Goal: Task Accomplishment & Management: Use online tool/utility

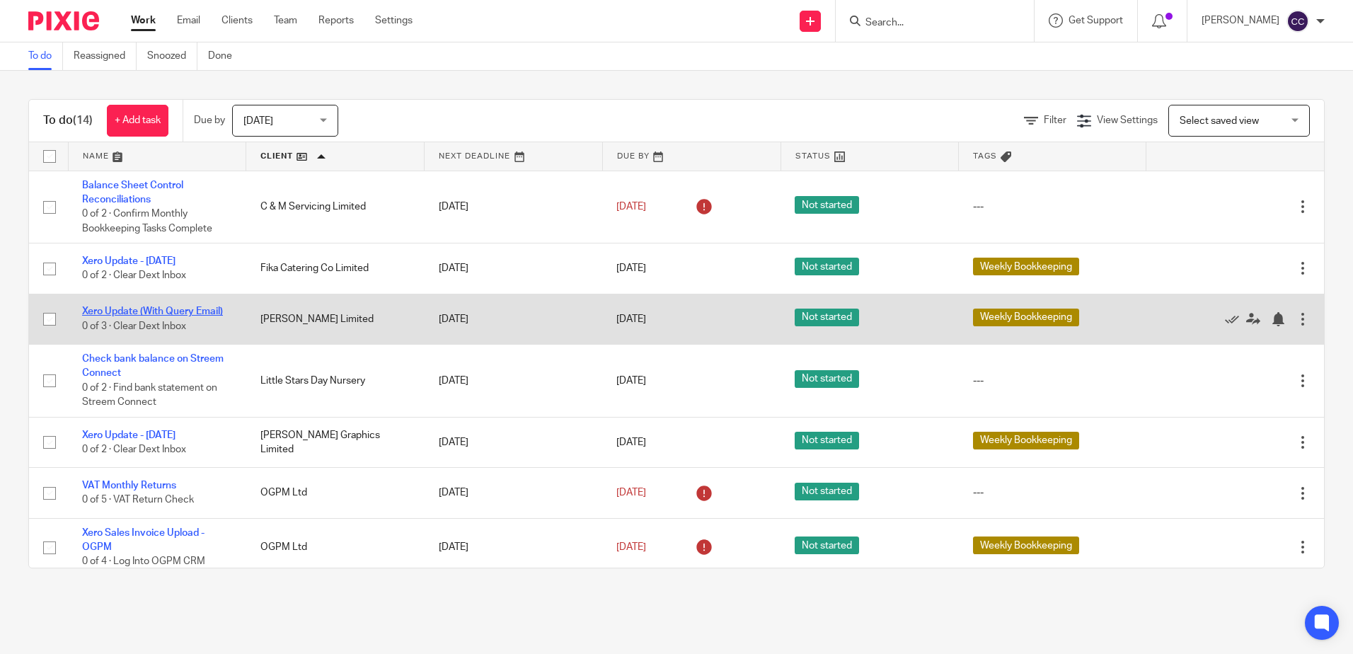
click at [145, 309] on link "Xero Update (With Query Email)" at bounding box center [152, 311] width 141 height 10
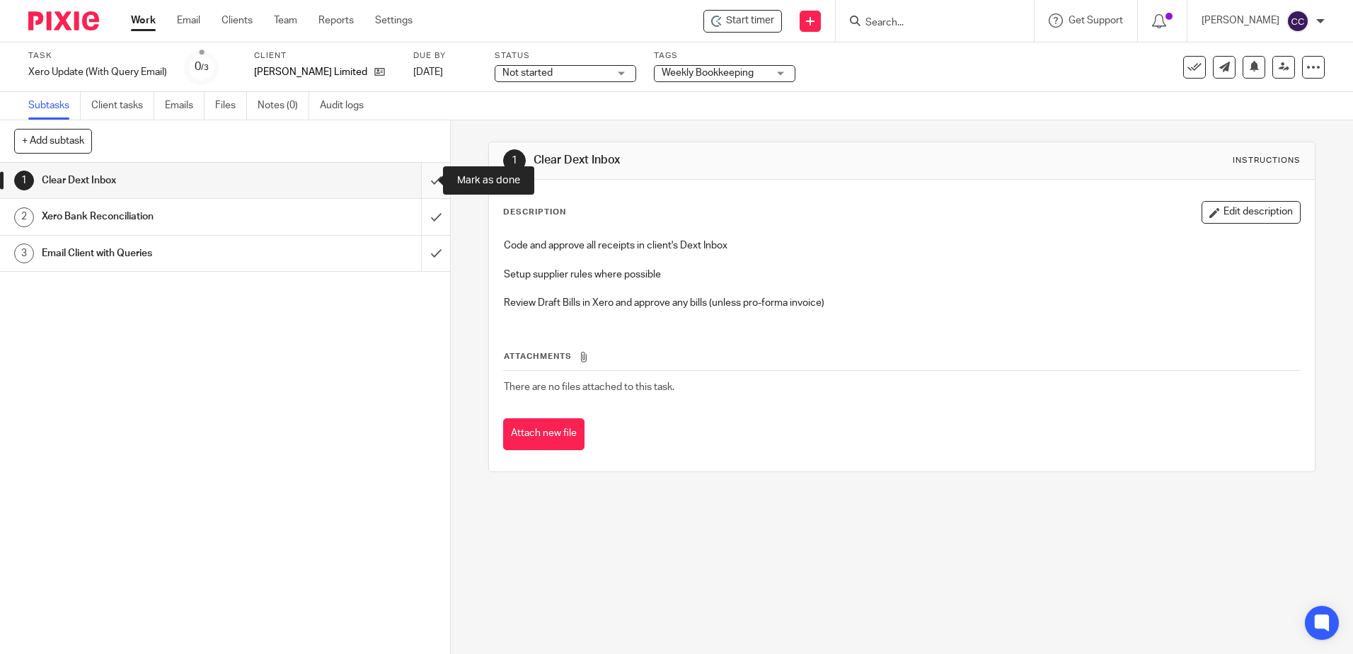
click at [423, 176] on input "submit" at bounding box center [225, 180] width 450 height 35
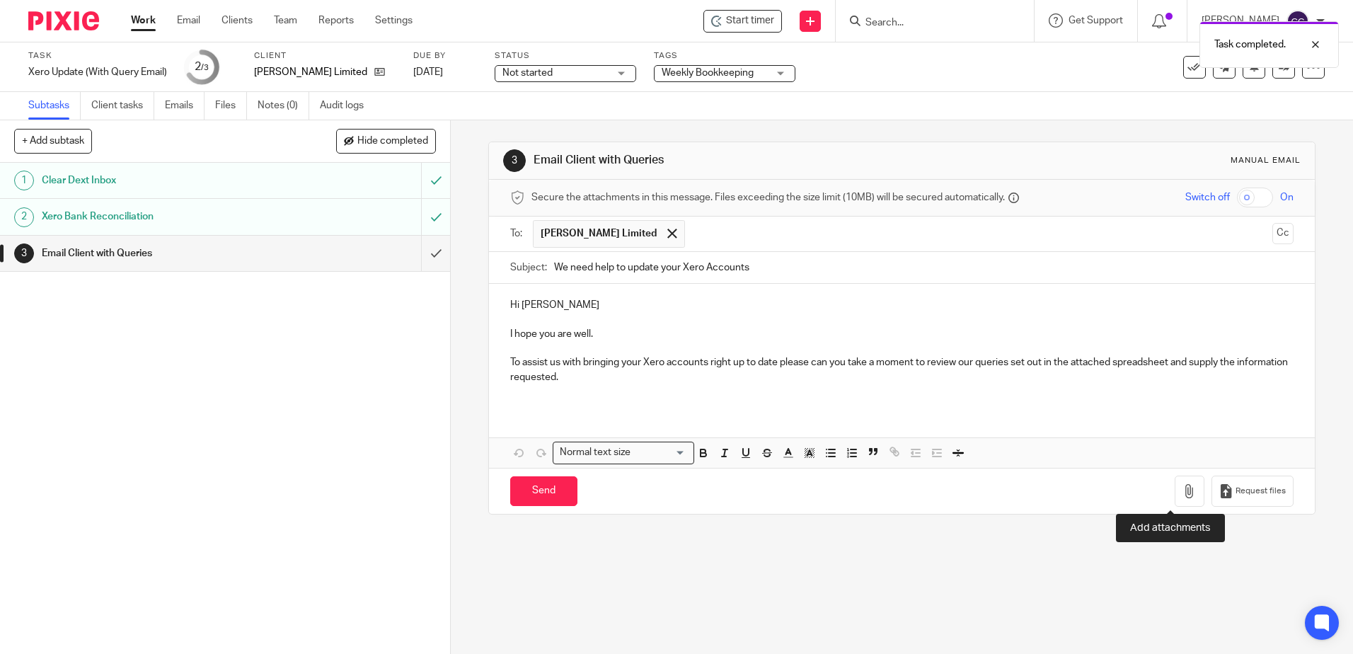
click at [1186, 493] on div "Request files" at bounding box center [1234, 492] width 119 height 32
click at [1183, 491] on icon "button" at bounding box center [1190, 491] width 14 height 14
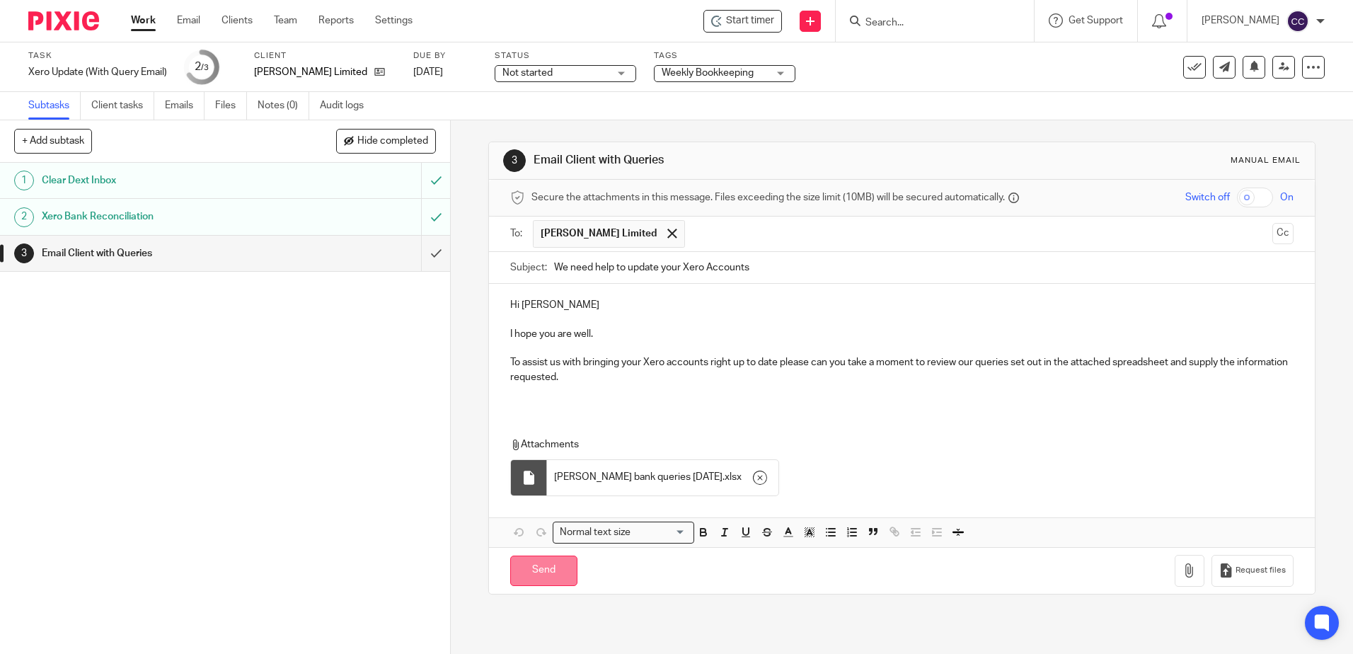
click at [531, 575] on input "Send" at bounding box center [543, 571] width 67 height 30
type input "Sent"
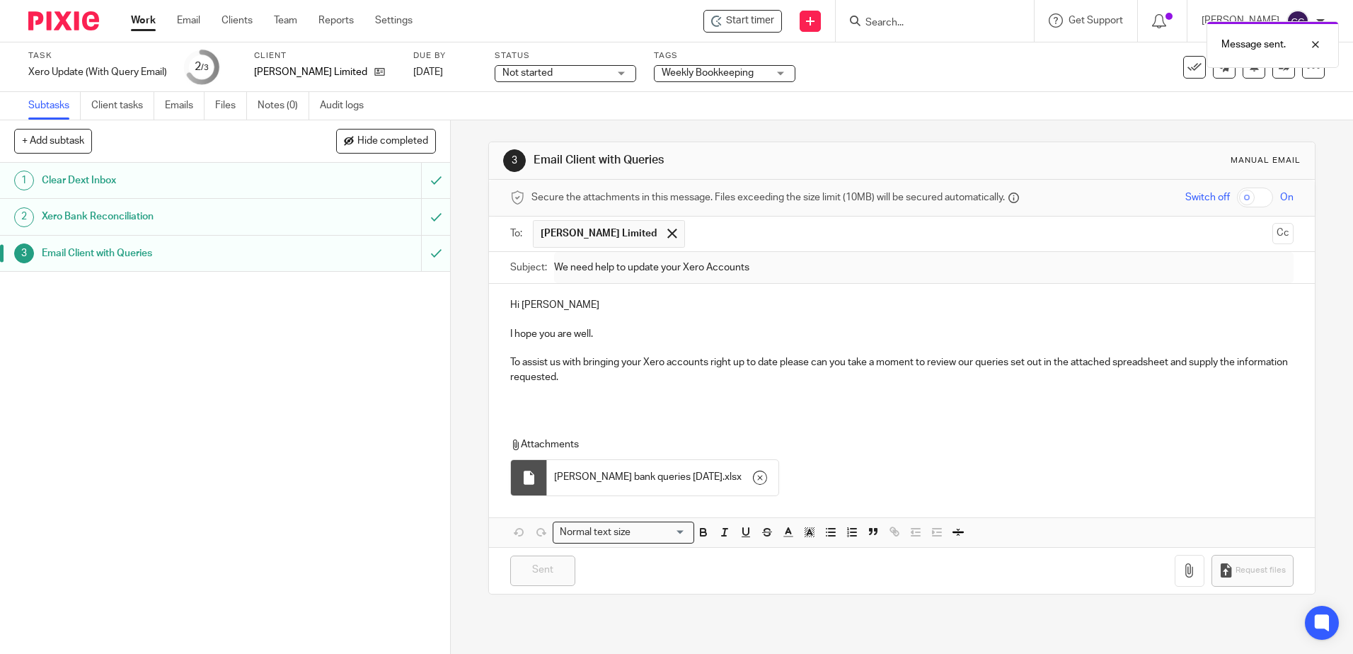
click at [143, 16] on link "Work" at bounding box center [143, 20] width 25 height 14
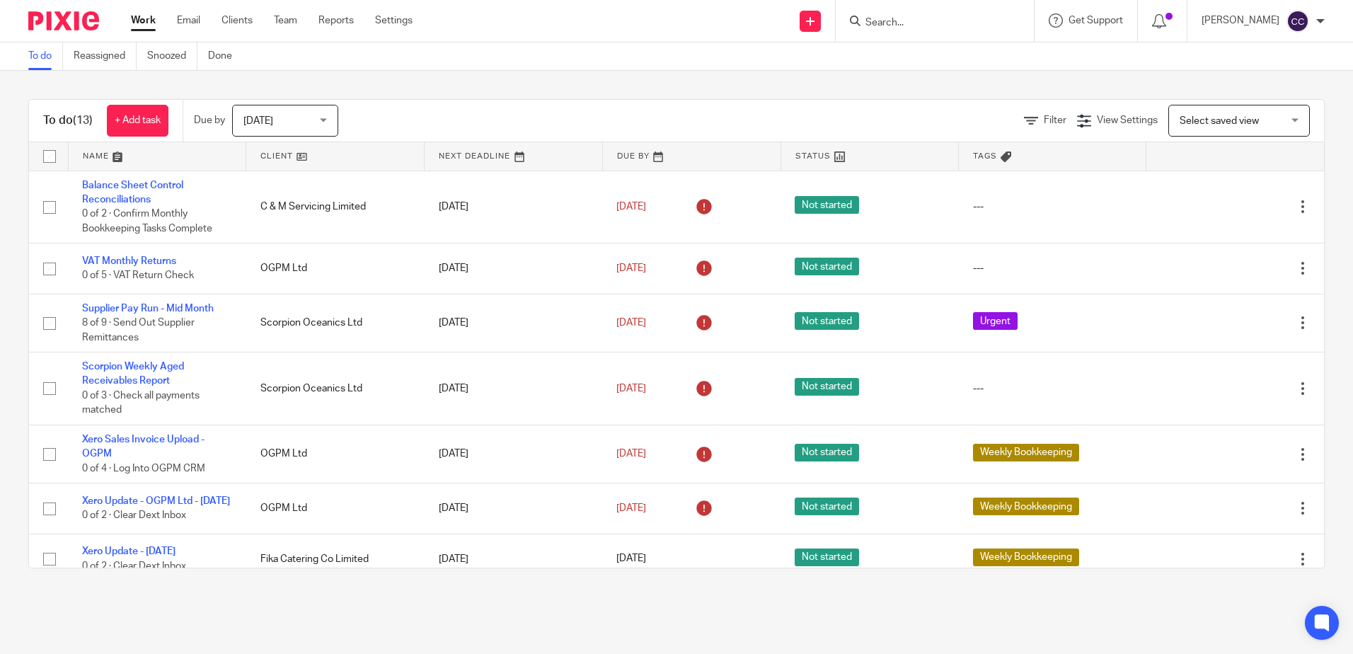
click at [256, 152] on link at bounding box center [335, 156] width 178 height 28
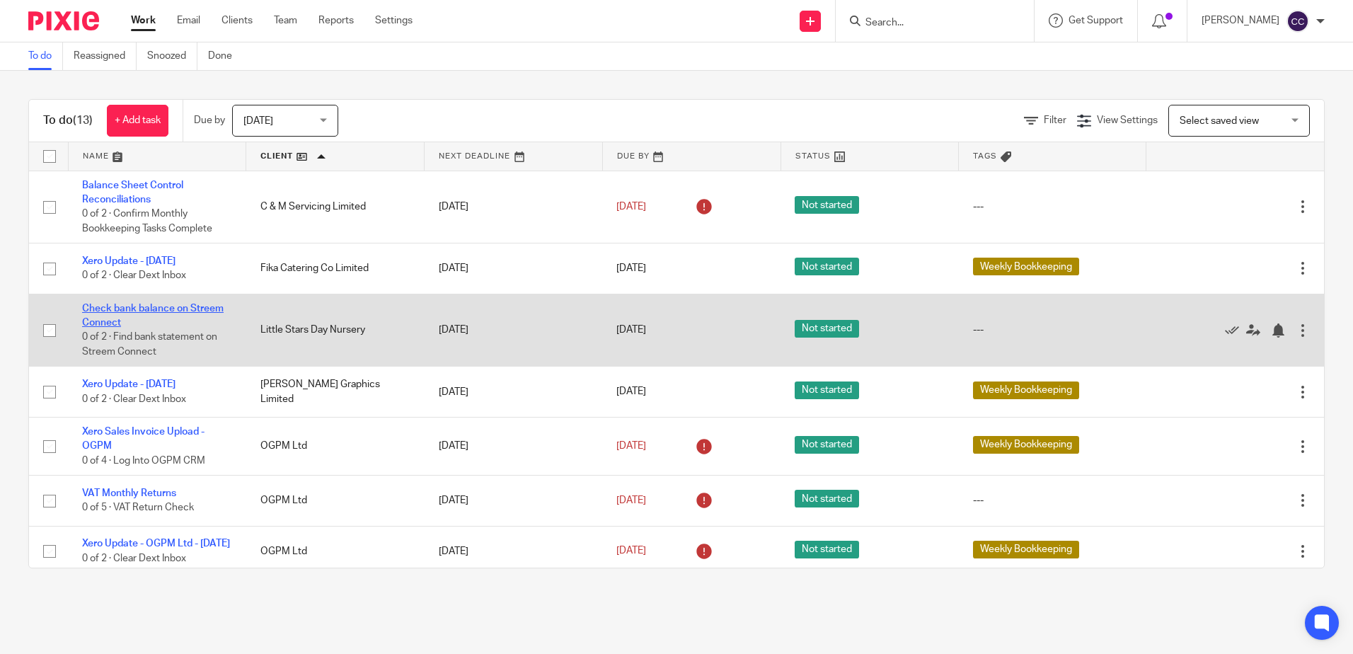
click at [167, 307] on link "Check bank balance on Streem Connect" at bounding box center [153, 316] width 142 height 24
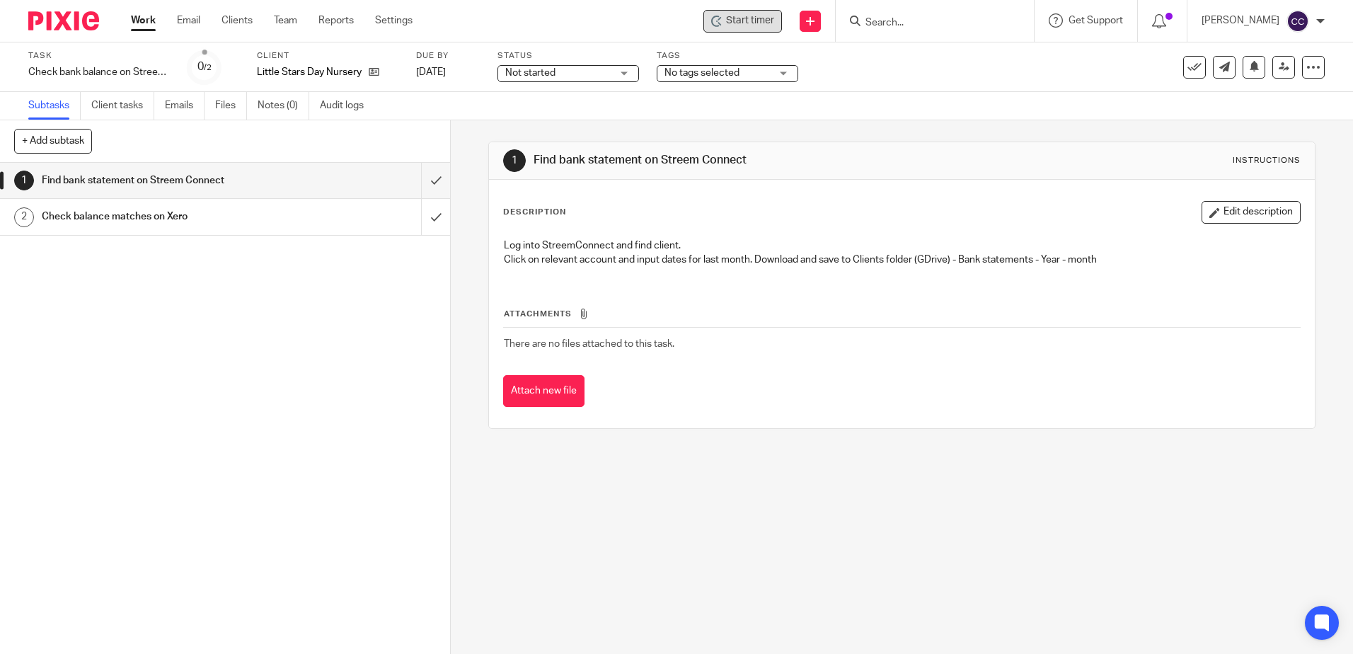
click at [762, 25] on span "Start timer" at bounding box center [750, 20] width 48 height 15
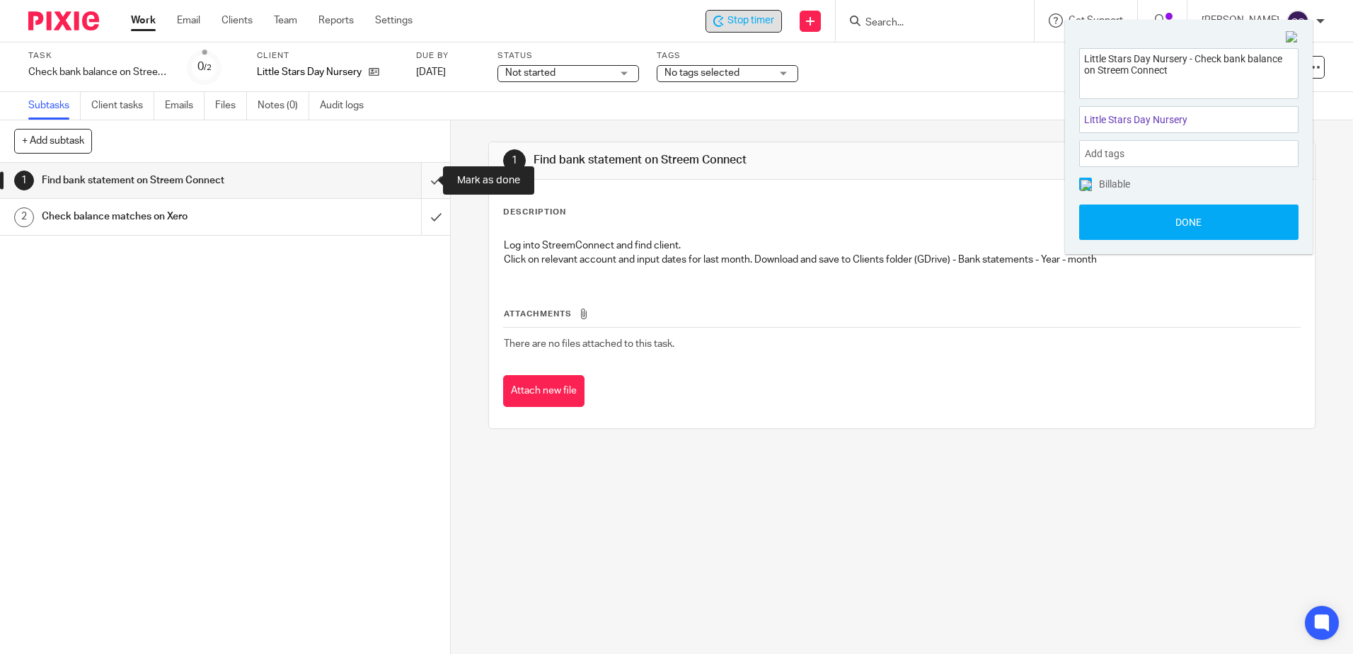
click at [422, 180] on input "submit" at bounding box center [225, 180] width 450 height 35
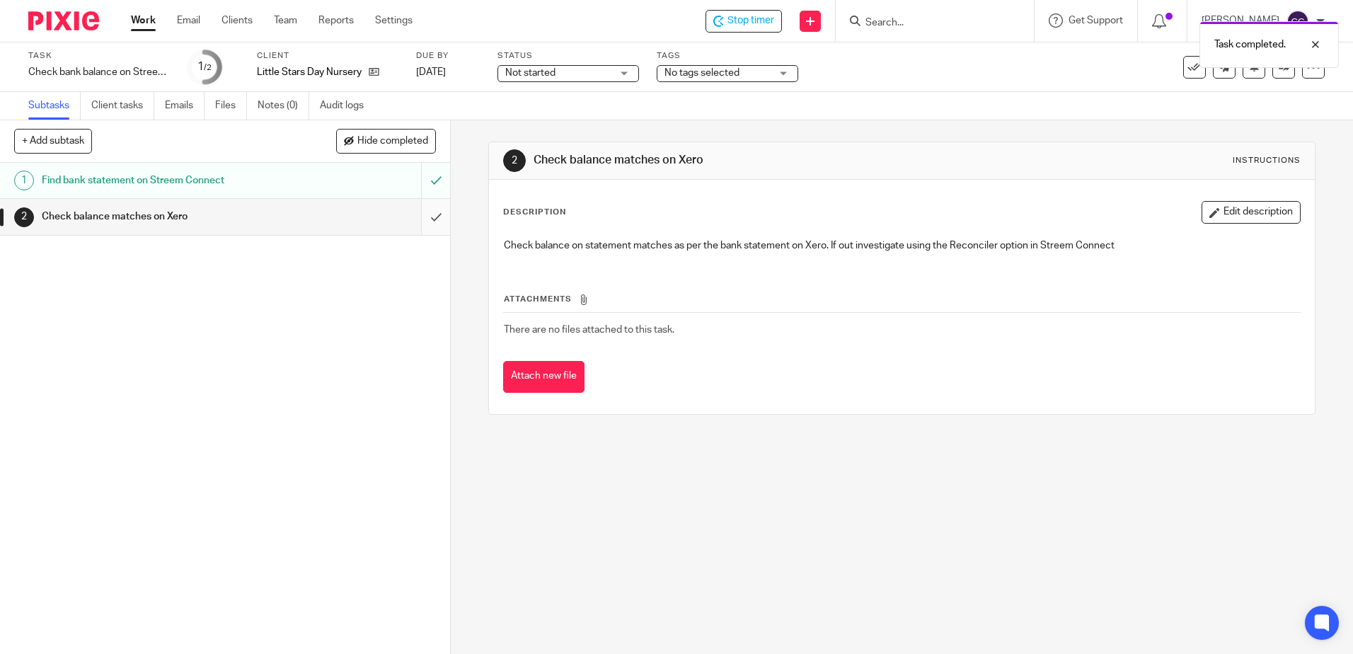
click at [418, 215] on input "submit" at bounding box center [225, 216] width 450 height 35
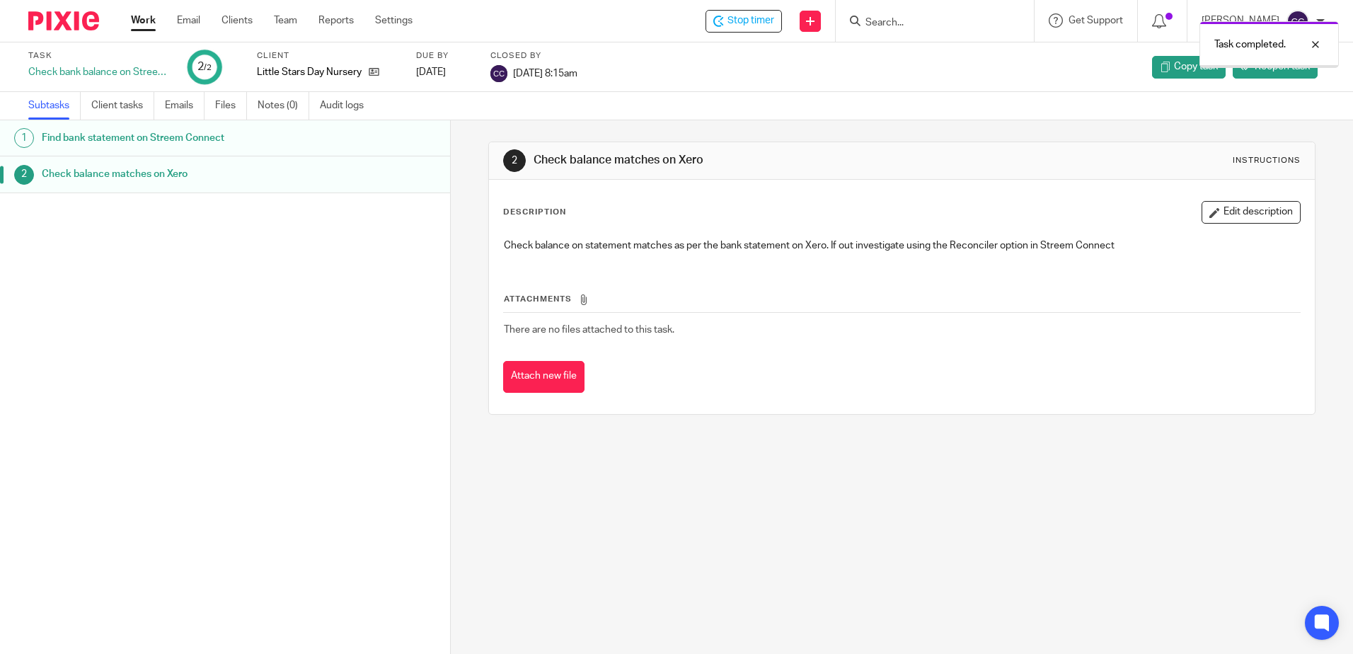
click at [144, 20] on link "Work" at bounding box center [143, 20] width 25 height 14
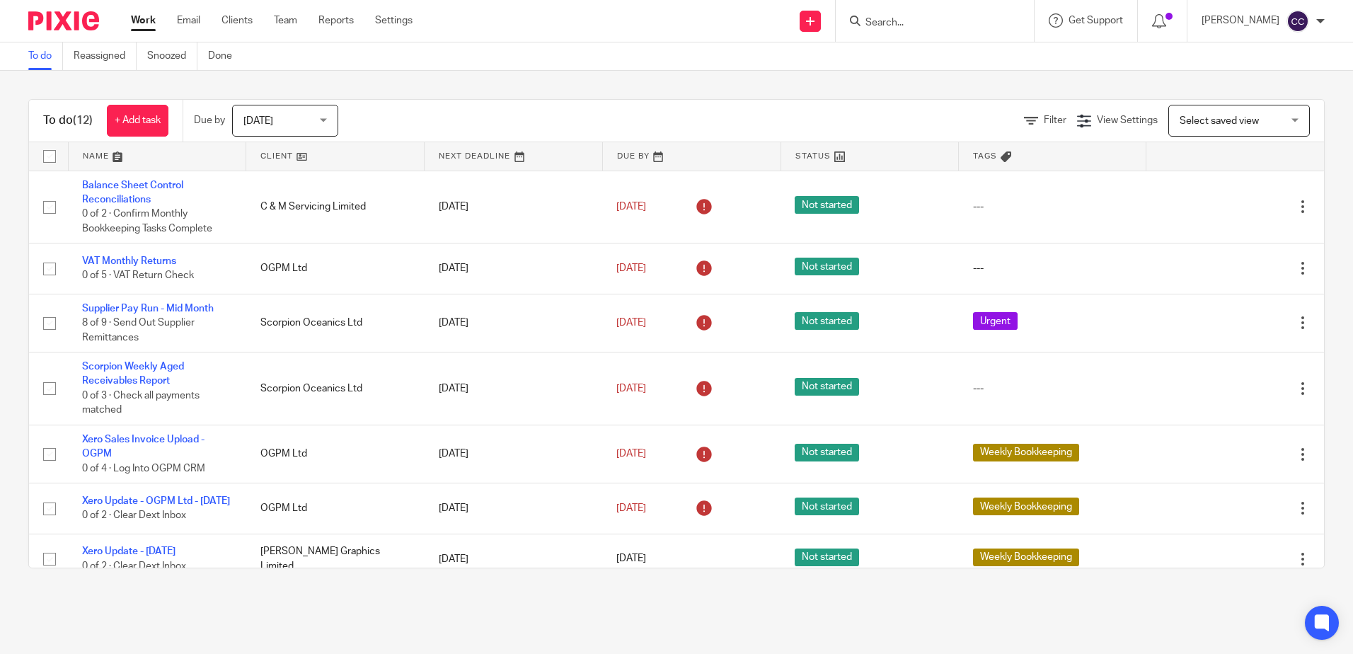
click at [272, 155] on link at bounding box center [335, 156] width 178 height 28
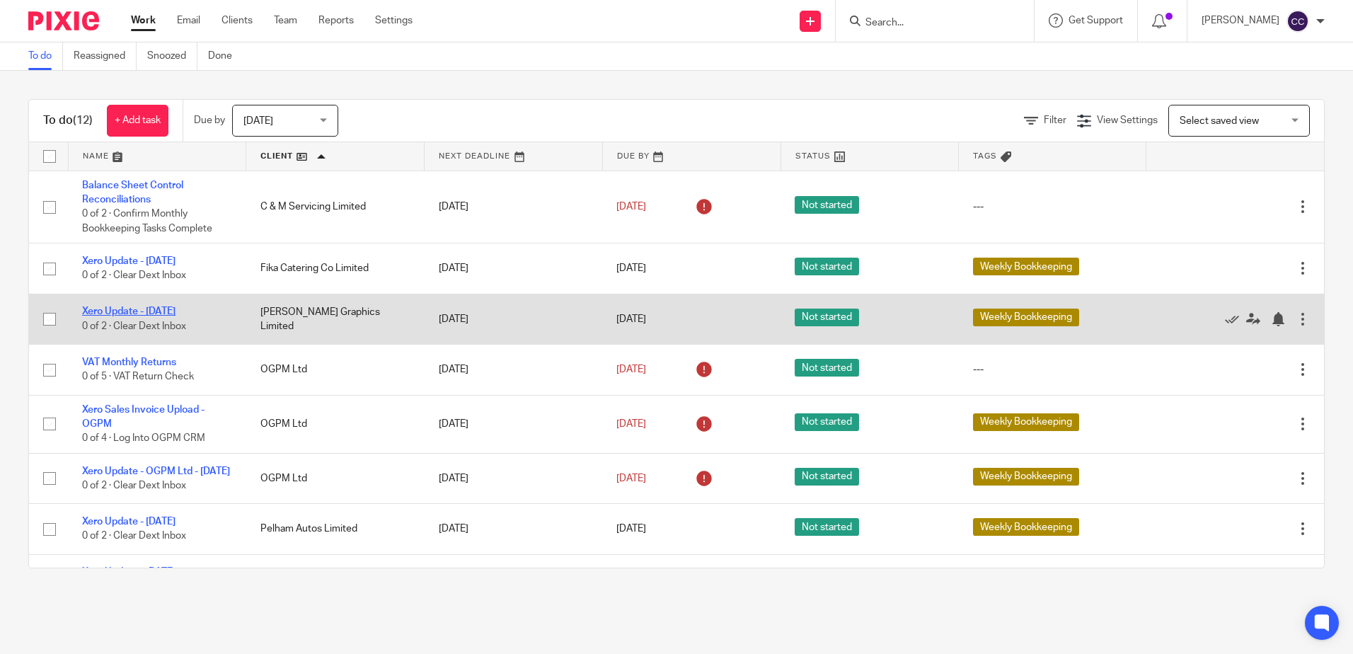
click at [145, 312] on link "Xero Update - [DATE]" at bounding box center [128, 311] width 93 height 10
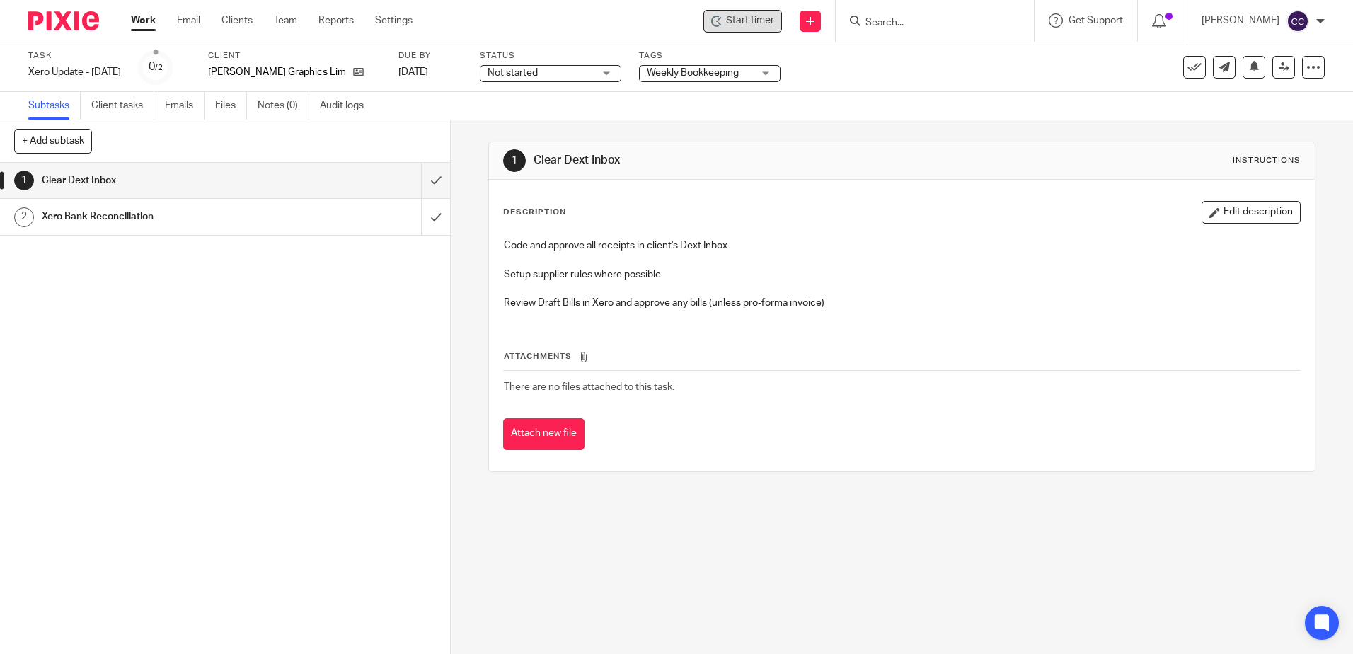
click at [747, 23] on span "Start timer" at bounding box center [750, 20] width 48 height 15
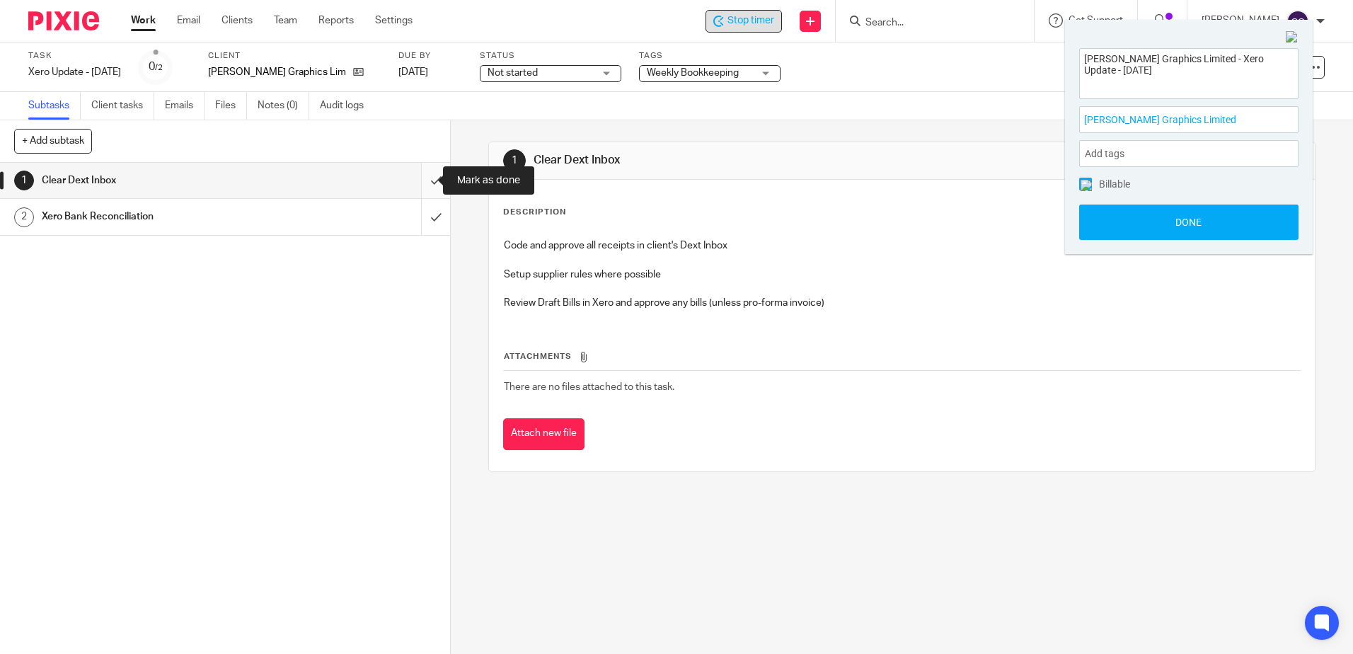
click at [422, 181] on input "submit" at bounding box center [225, 180] width 450 height 35
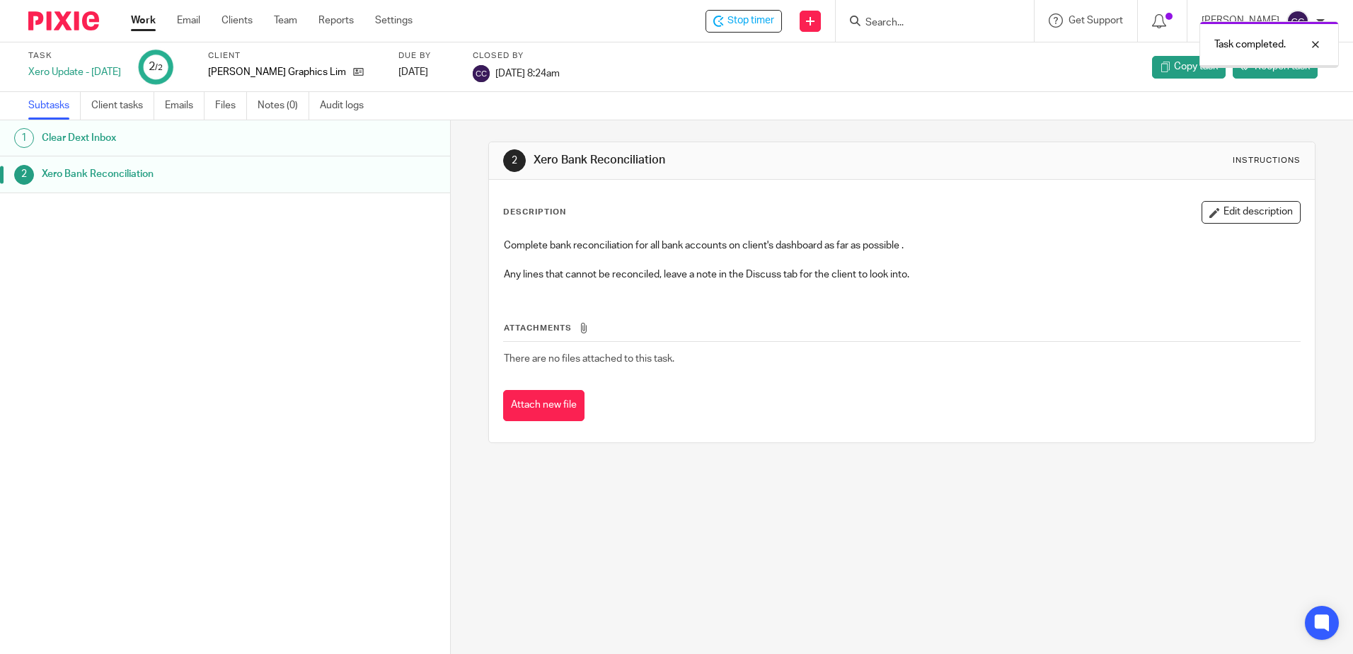
click at [141, 23] on link "Work" at bounding box center [143, 20] width 25 height 14
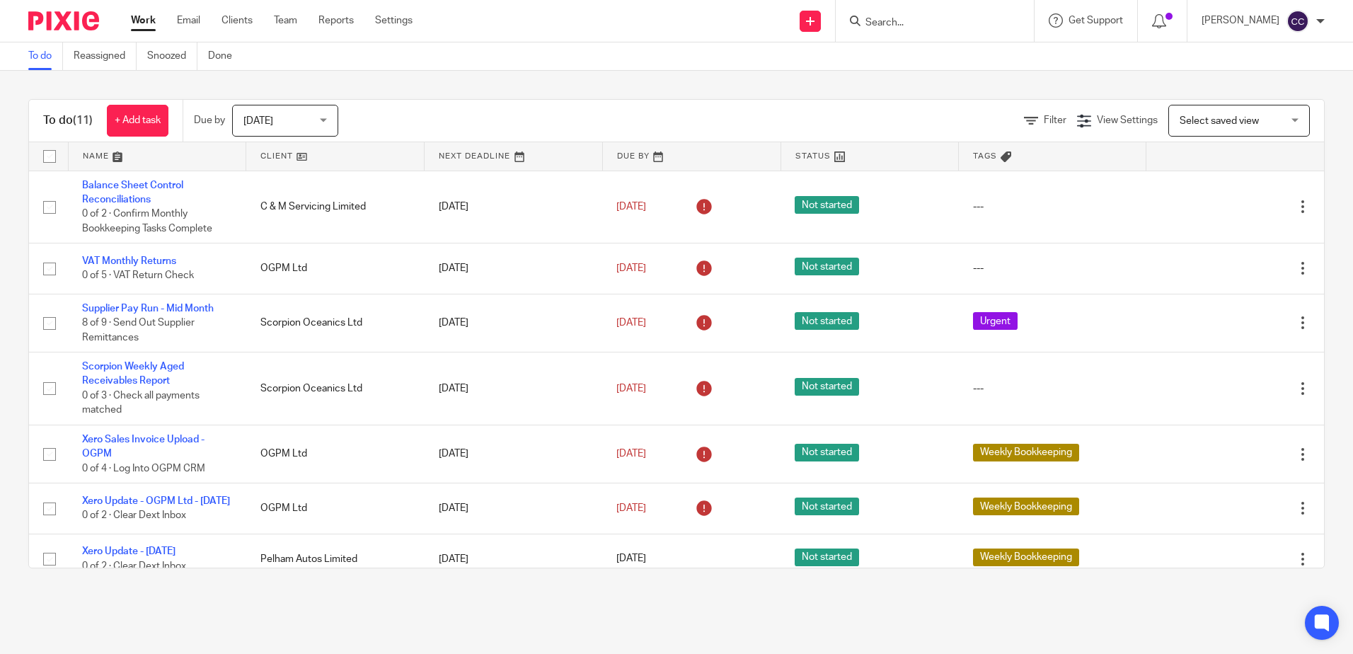
click at [270, 149] on link at bounding box center [335, 156] width 178 height 28
